Goal: Information Seeking & Learning: Learn about a topic

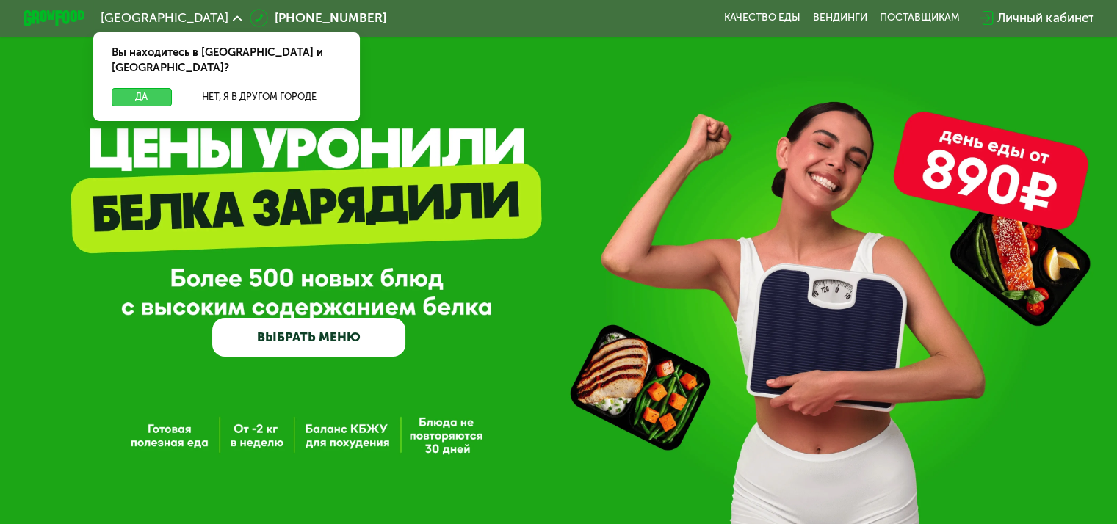
click at [140, 88] on button "Да" at bounding box center [141, 97] width 59 height 18
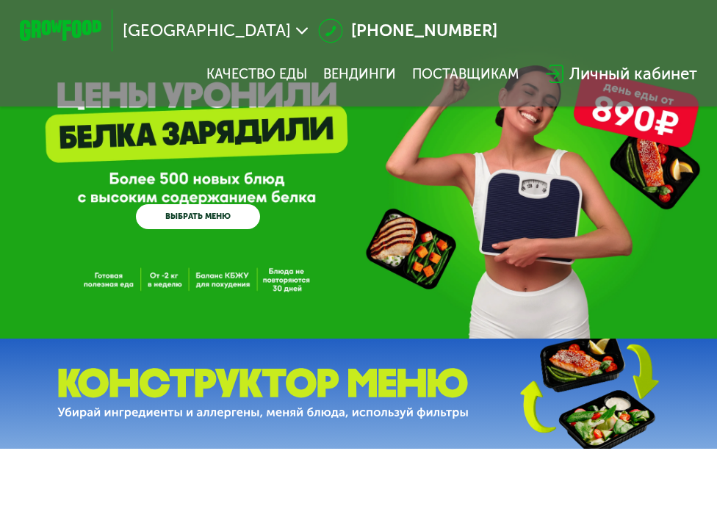
click at [345, 229] on div "GrowFood — доставка правильного питания ВЫБРАТЬ МЕНЮ" at bounding box center [358, 172] width 717 height 115
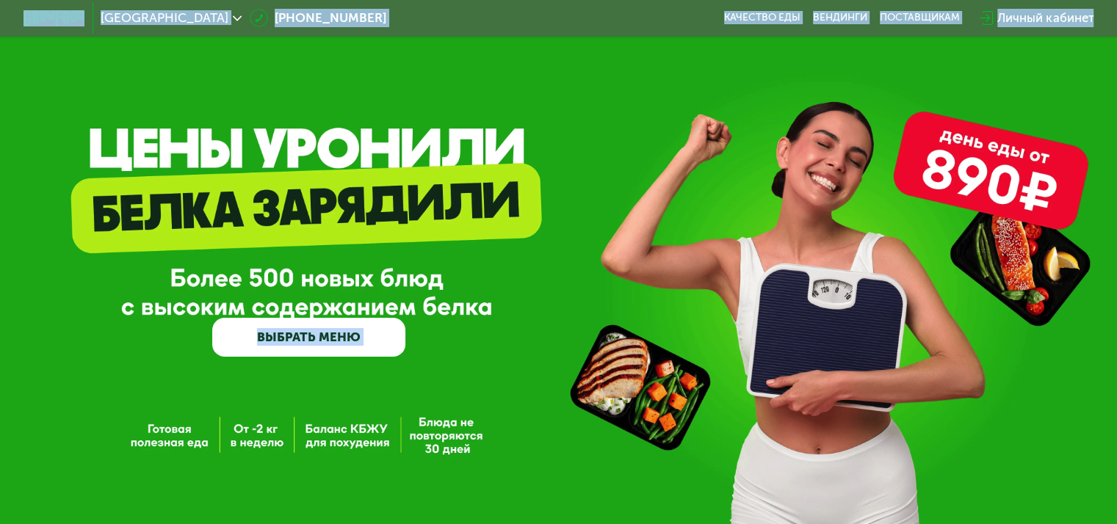
click at [279, 84] on div "GrowFood — доставка правильного питания ВЫБРАТЬ МЕНЮ" at bounding box center [558, 263] width 1117 height 527
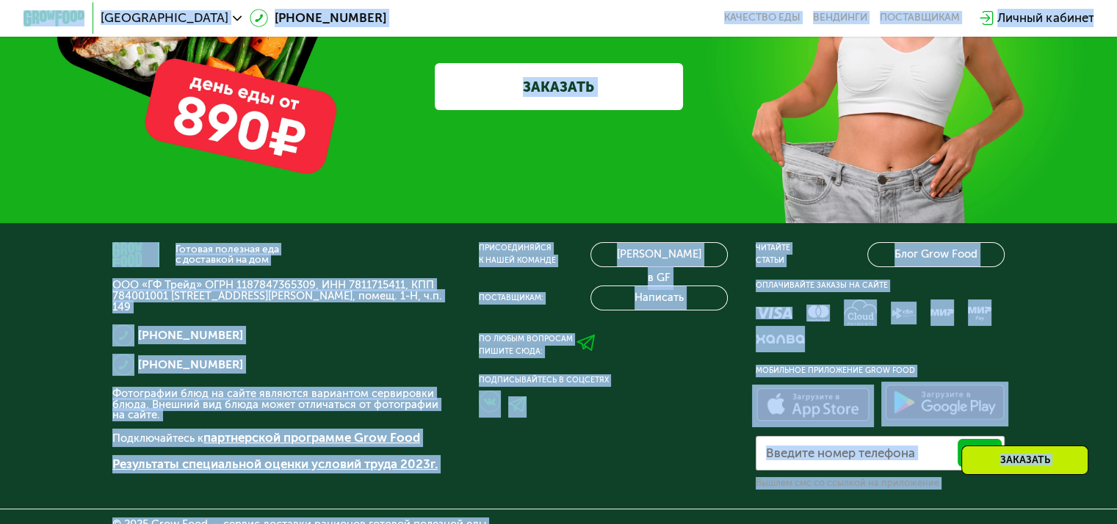
scroll to position [4353, 0]
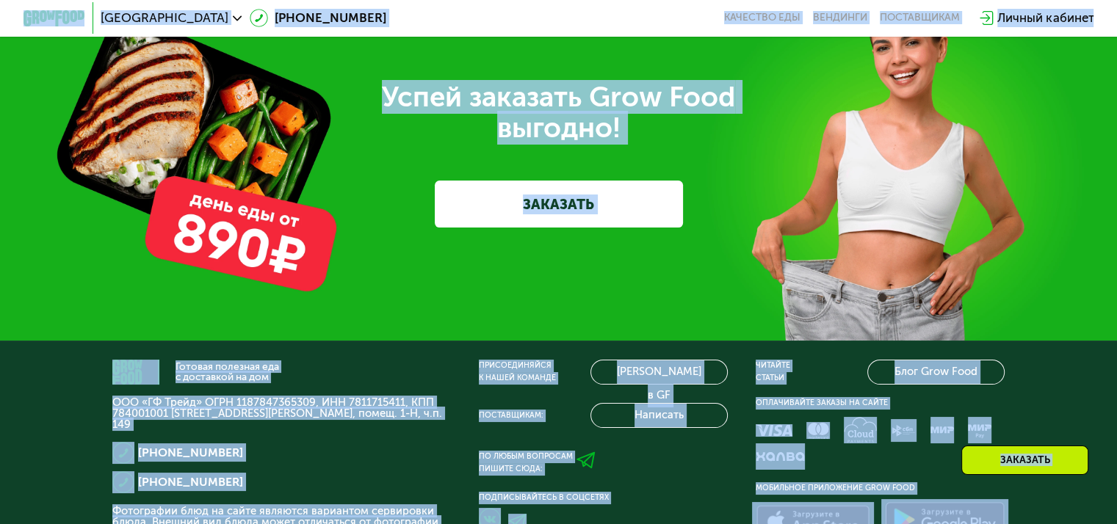
click at [610, 207] on div "Успей заказать Grow Food выгодно! ЗАКАЗАТЬ" at bounding box center [558, 154] width 1117 height 372
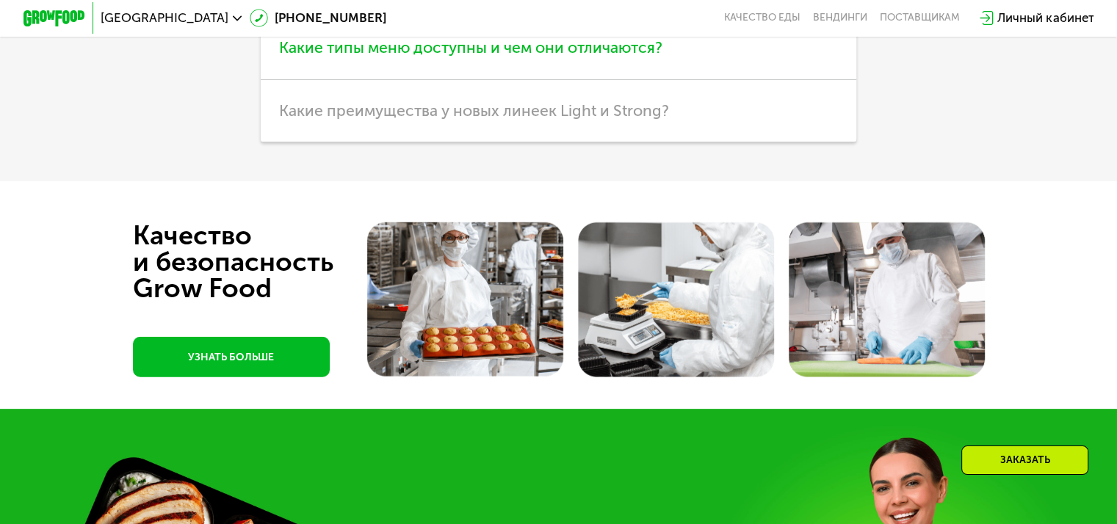
scroll to position [3765, 0]
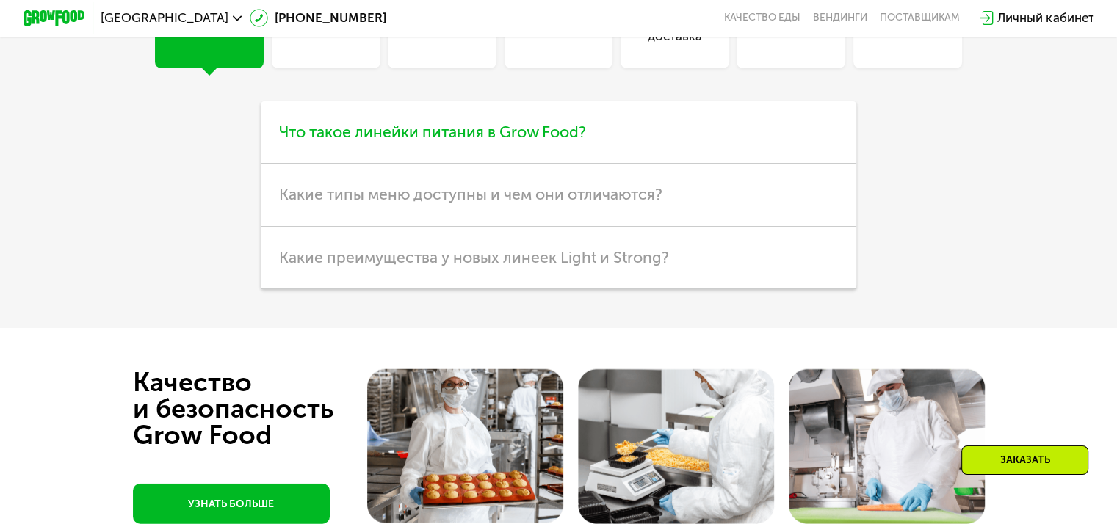
click at [552, 141] on span "Что такое линейки питания в Grow Food?" at bounding box center [432, 132] width 307 height 18
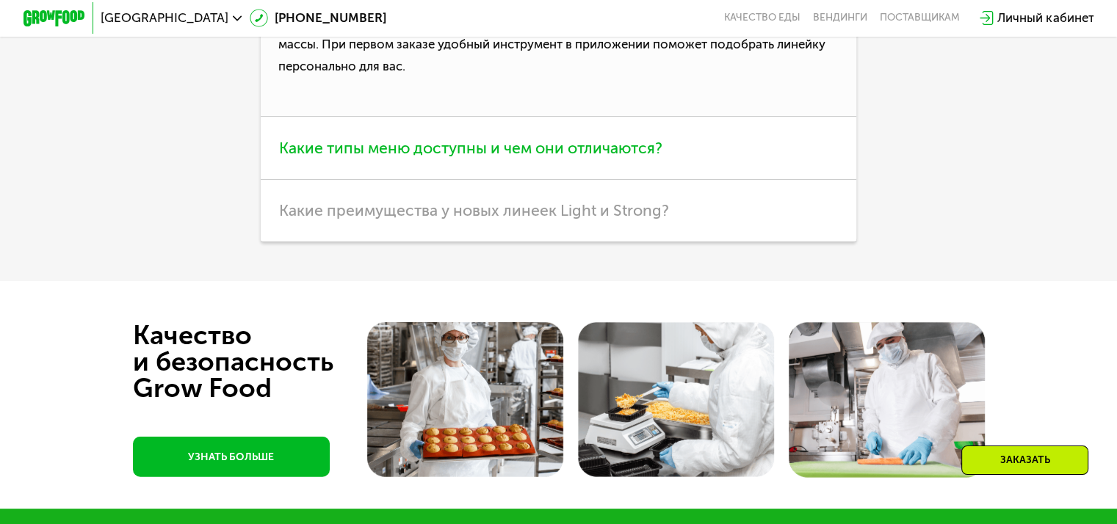
scroll to position [3986, 0]
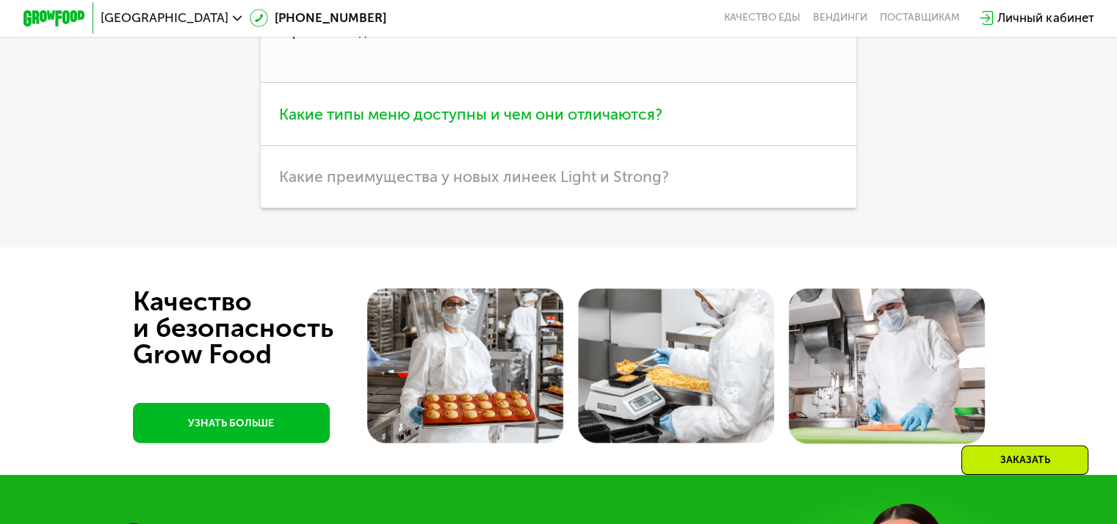
click at [535, 123] on span "Какие типы меню доступны и чем они отличаются?" at bounding box center [470, 114] width 383 height 18
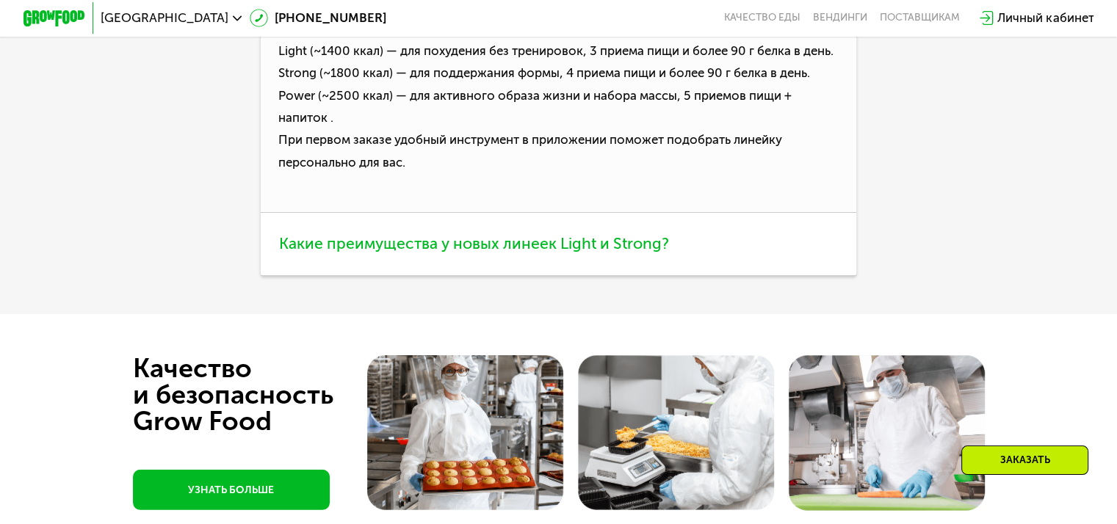
click at [518, 253] on span "Какие преимущества у новых линеек Light и Strong?" at bounding box center [474, 243] width 390 height 18
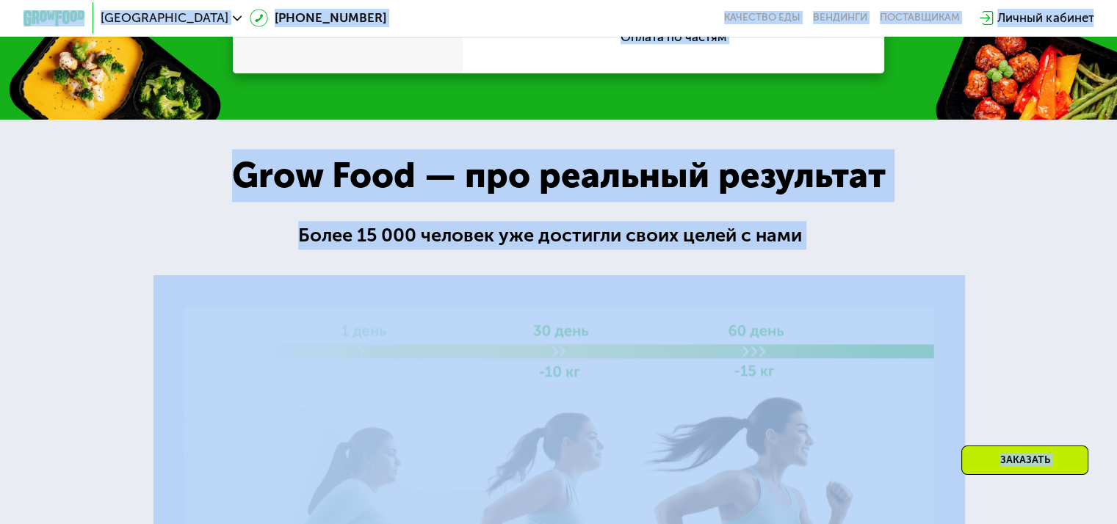
scroll to position [1765, 0]
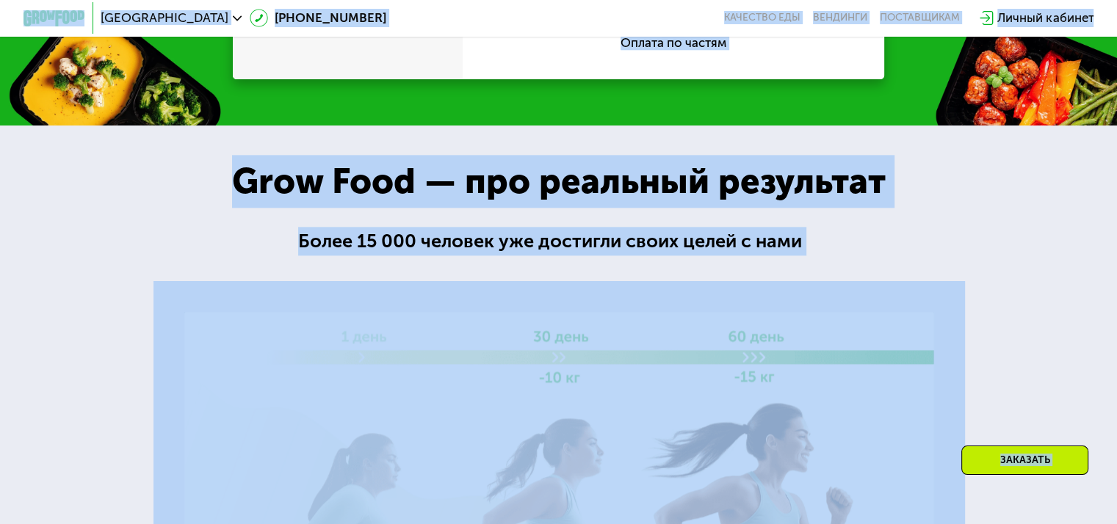
copy body "Loremi 0 (004) 415-97-80 Dolorsit ame Consecte adipiscinge Seddoe tempori UtlaB…"
